Goal: Task Accomplishment & Management: Manage account settings

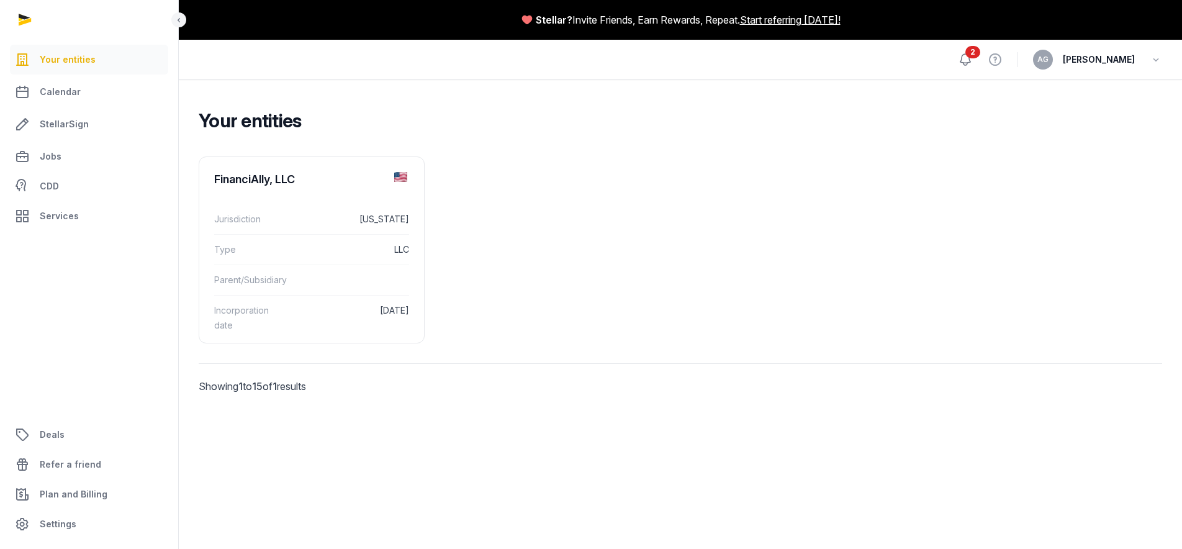
click at [973, 58] on icon at bounding box center [965, 59] width 15 height 15
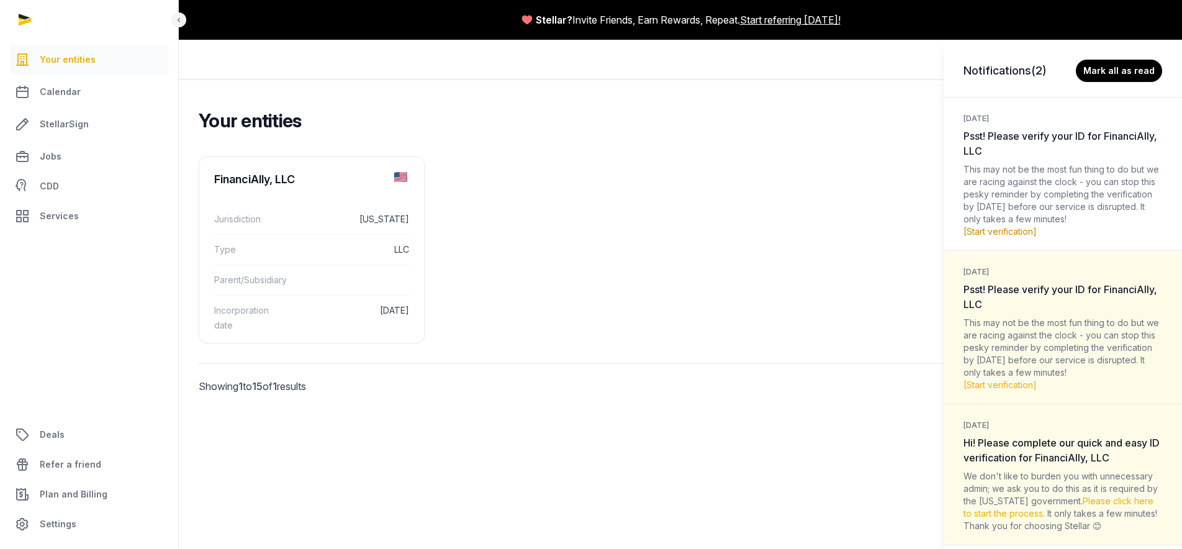
click at [1004, 233] on link "[Start verification]" at bounding box center [1000, 231] width 73 height 11
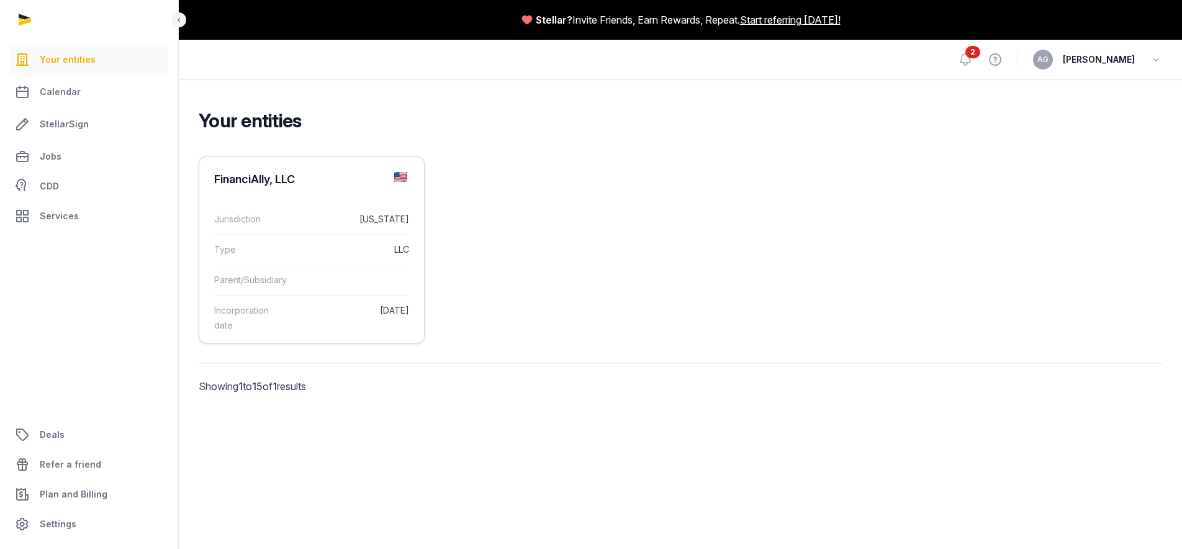
click at [358, 321] on dd "[DATE]" at bounding box center [353, 318] width 111 height 30
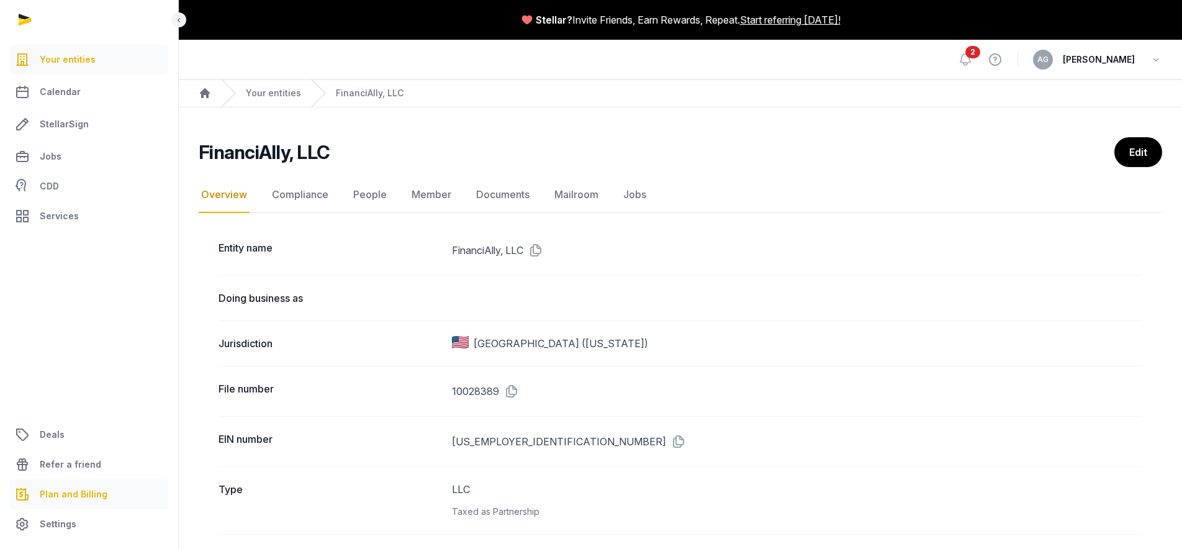
click at [114, 502] on link "Plan and Billing" at bounding box center [89, 494] width 158 height 30
